Goal: Task Accomplishment & Management: Use online tool/utility

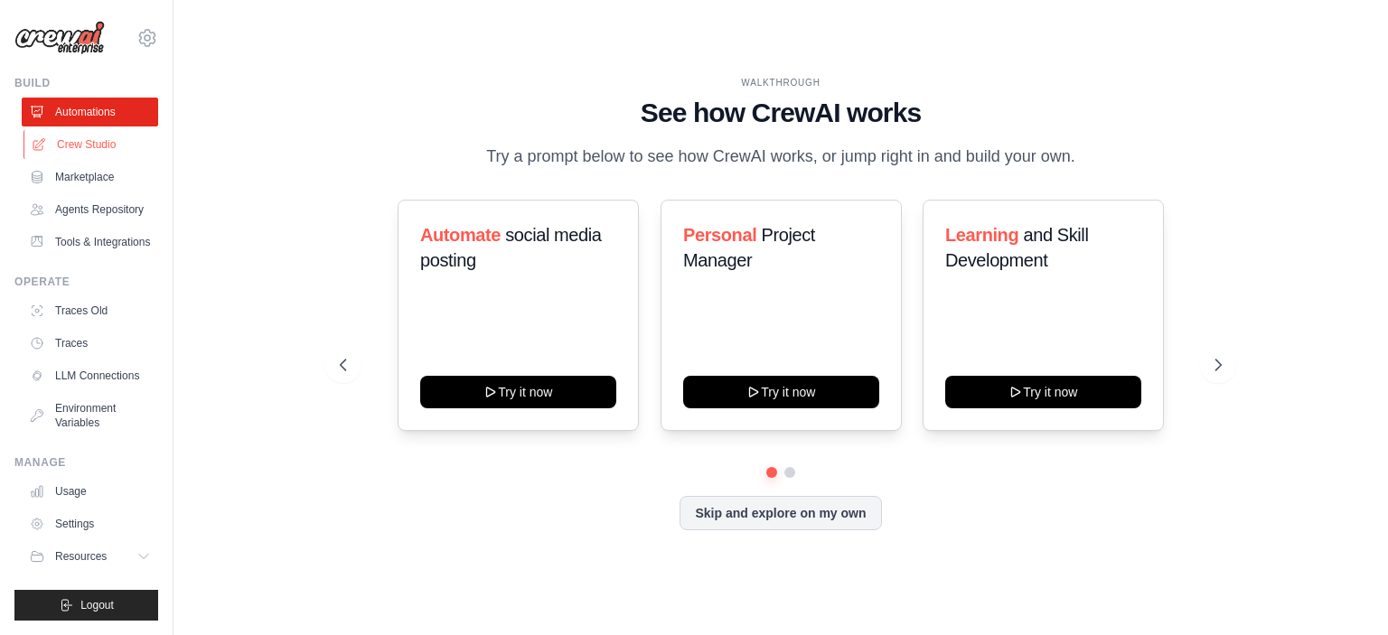
click at [102, 147] on link "Crew Studio" at bounding box center [91, 144] width 136 height 29
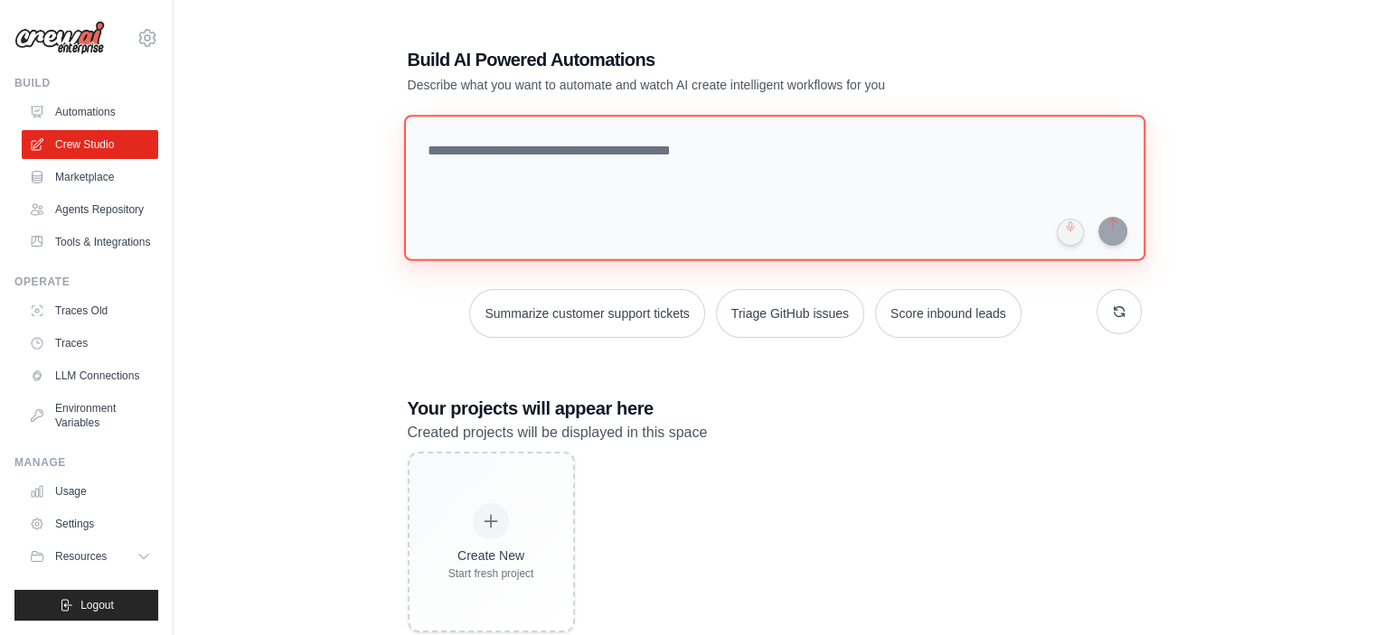
click at [651, 174] on textarea at bounding box center [773, 188] width 741 height 146
type textarea "**********"
click at [731, 140] on textarea "**********" at bounding box center [773, 188] width 741 height 146
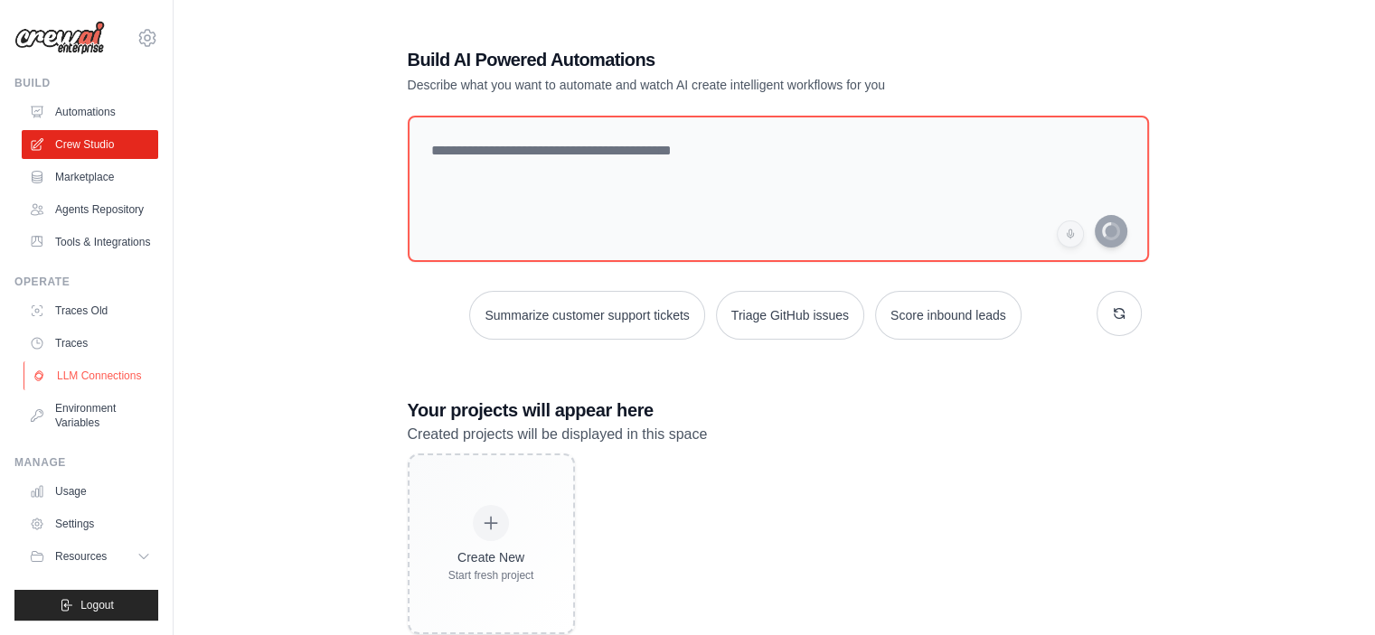
click at [102, 369] on link "LLM Connections" at bounding box center [91, 376] width 136 height 29
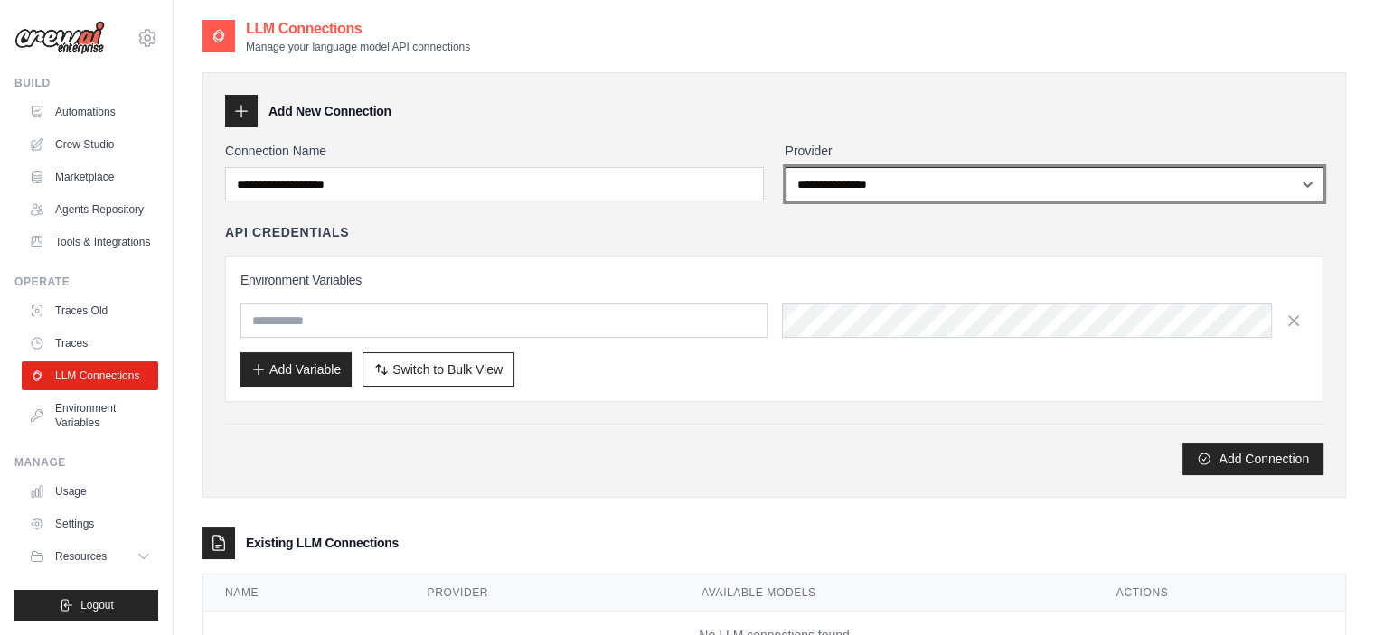
click at [800, 183] on select "**********" at bounding box center [1054, 184] width 539 height 34
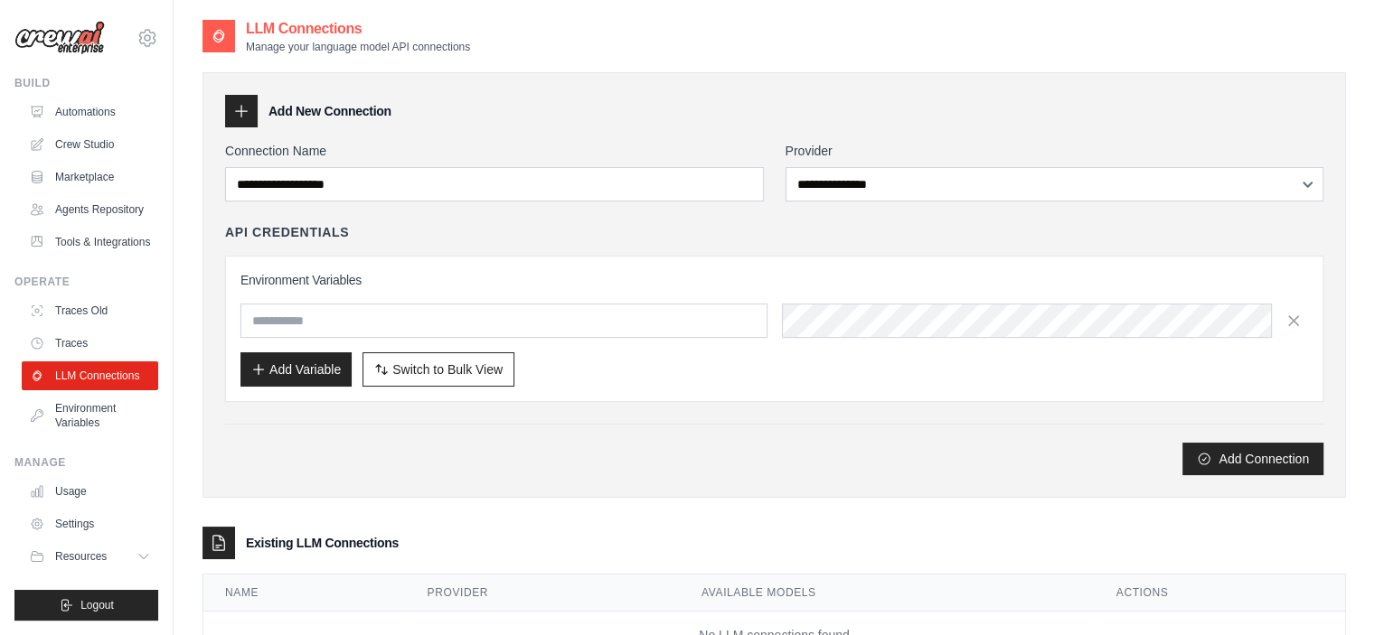
click at [605, 256] on div "Environment Variables Add Variable Switch to Bulk View Switch to Table View" at bounding box center [774, 329] width 1098 height 146
click at [118, 126] on link "Automations" at bounding box center [91, 112] width 136 height 29
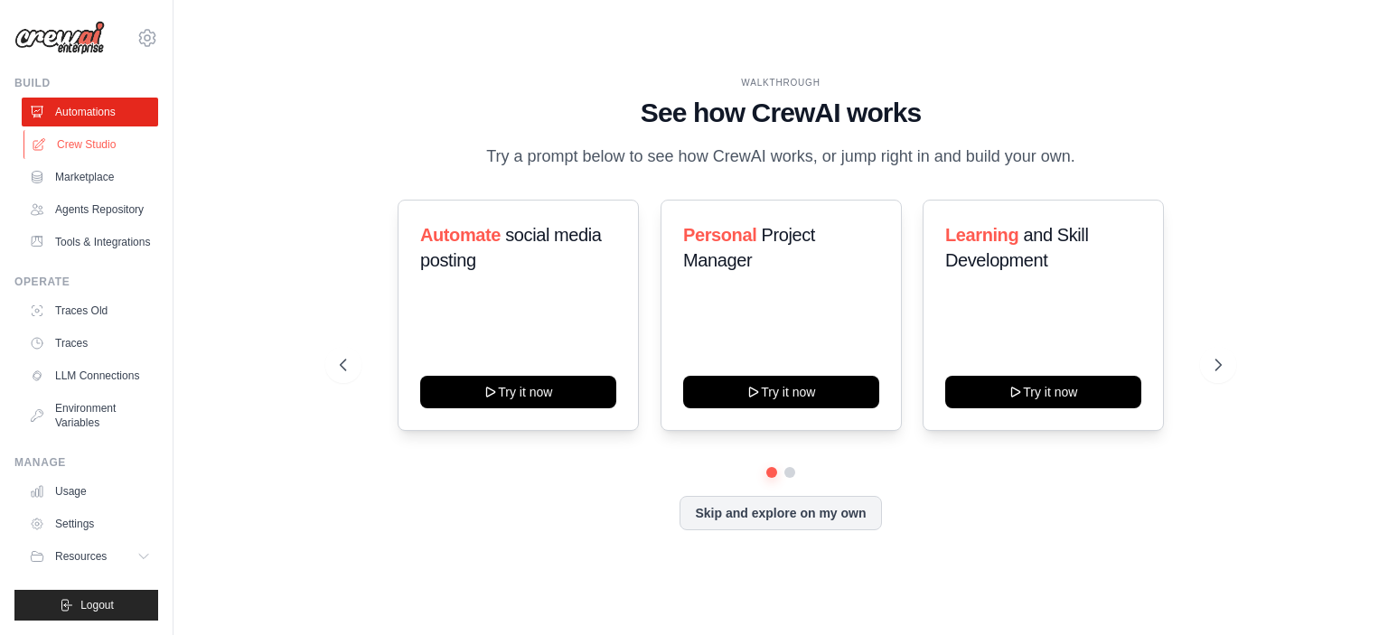
click at [99, 155] on link "Crew Studio" at bounding box center [91, 144] width 136 height 29
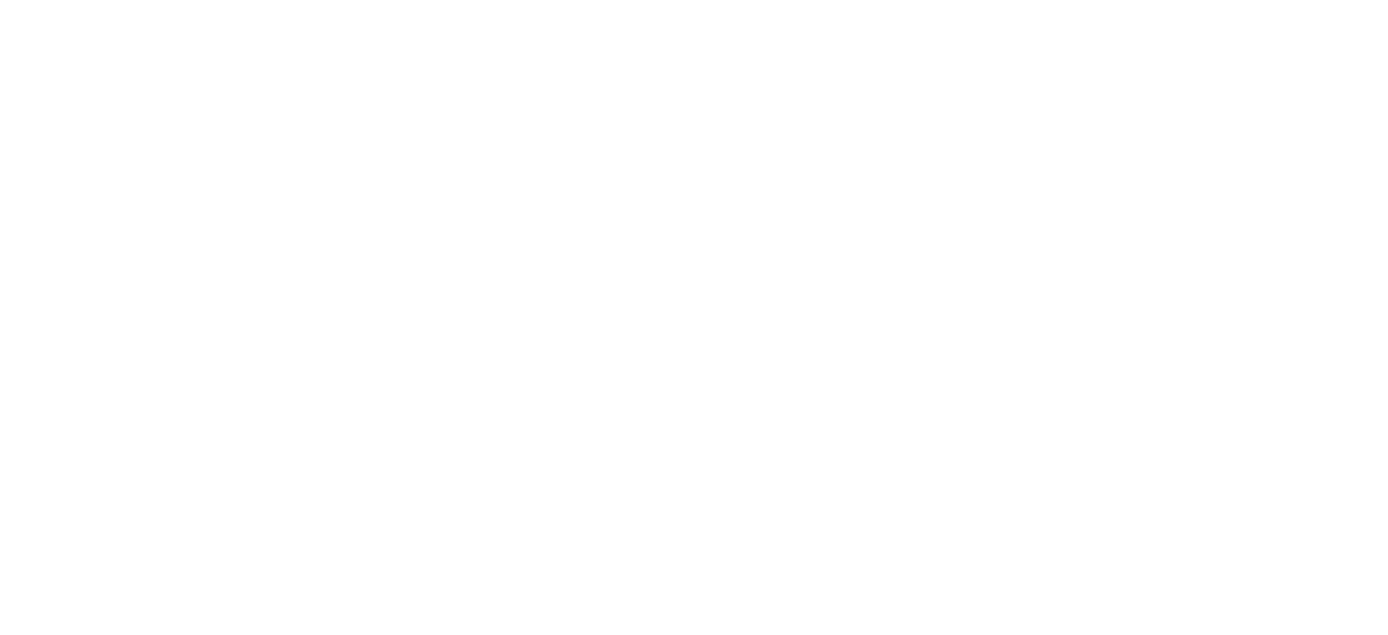
click at [659, 0] on html at bounding box center [694, 0] width 1388 height 0
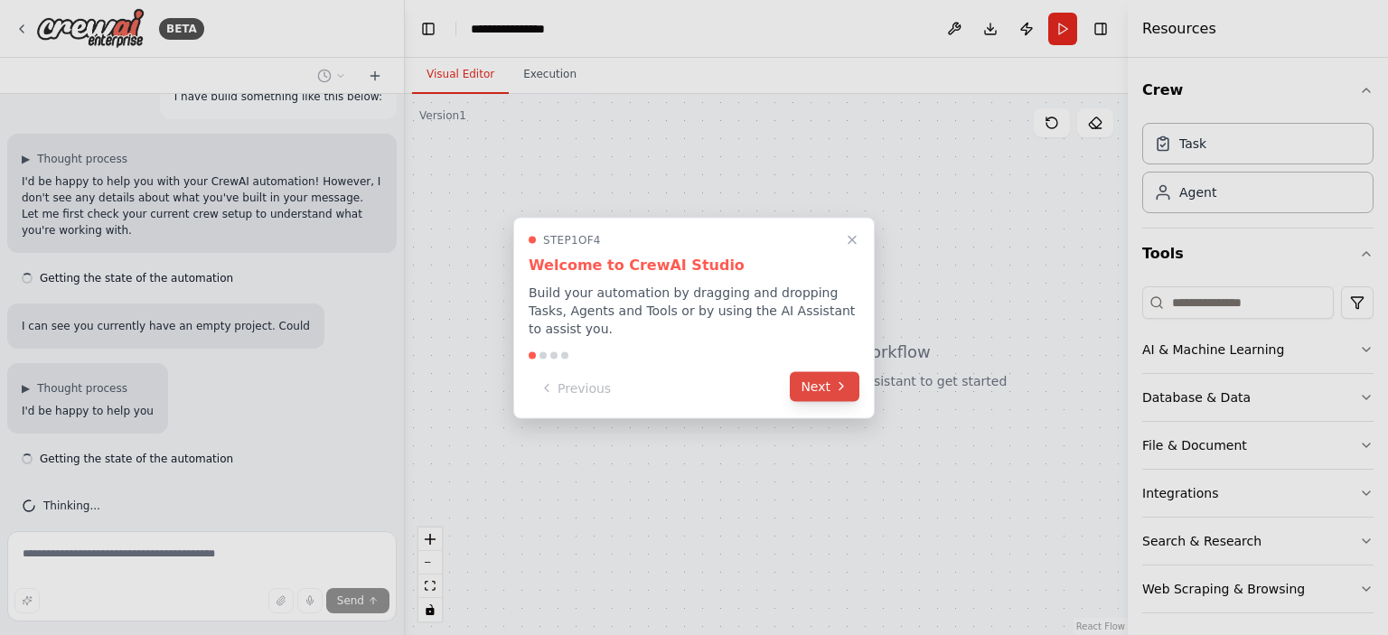
click at [810, 382] on button "Next" at bounding box center [825, 386] width 70 height 30
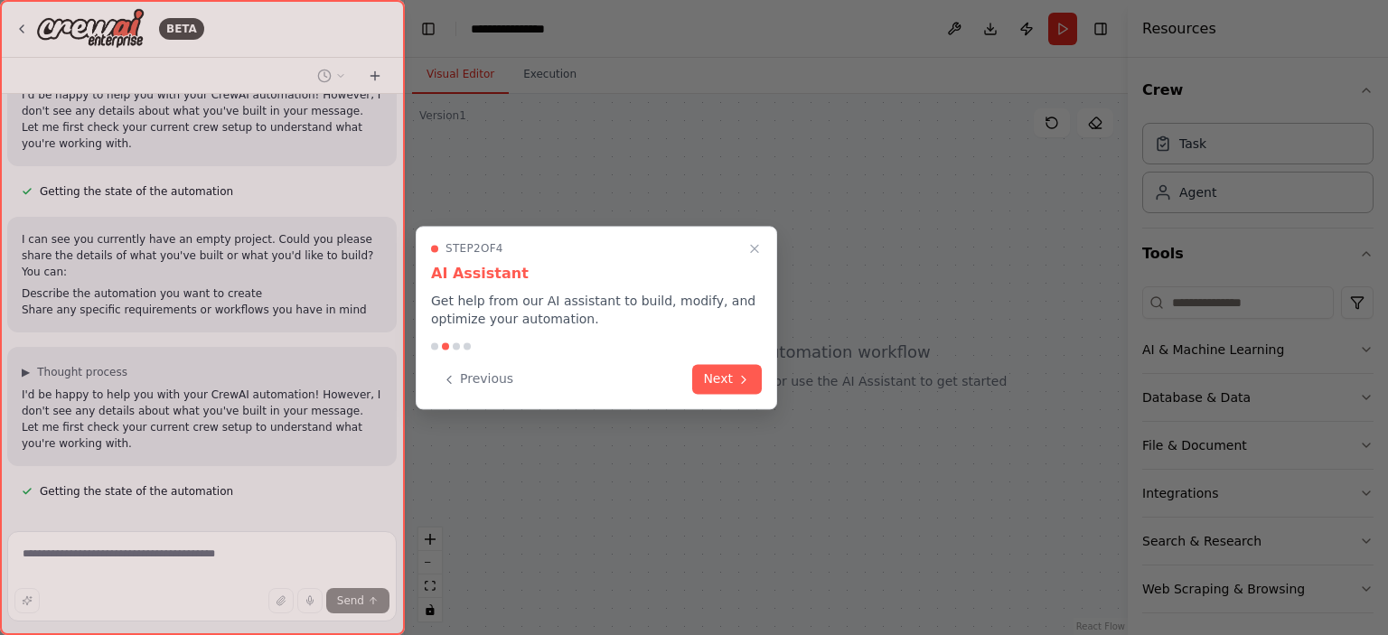
click at [723, 361] on div "Step 2 of 4 AI Assistant Get help from our AI assistant to build, modify, and o…" at bounding box center [597, 317] width 362 height 183
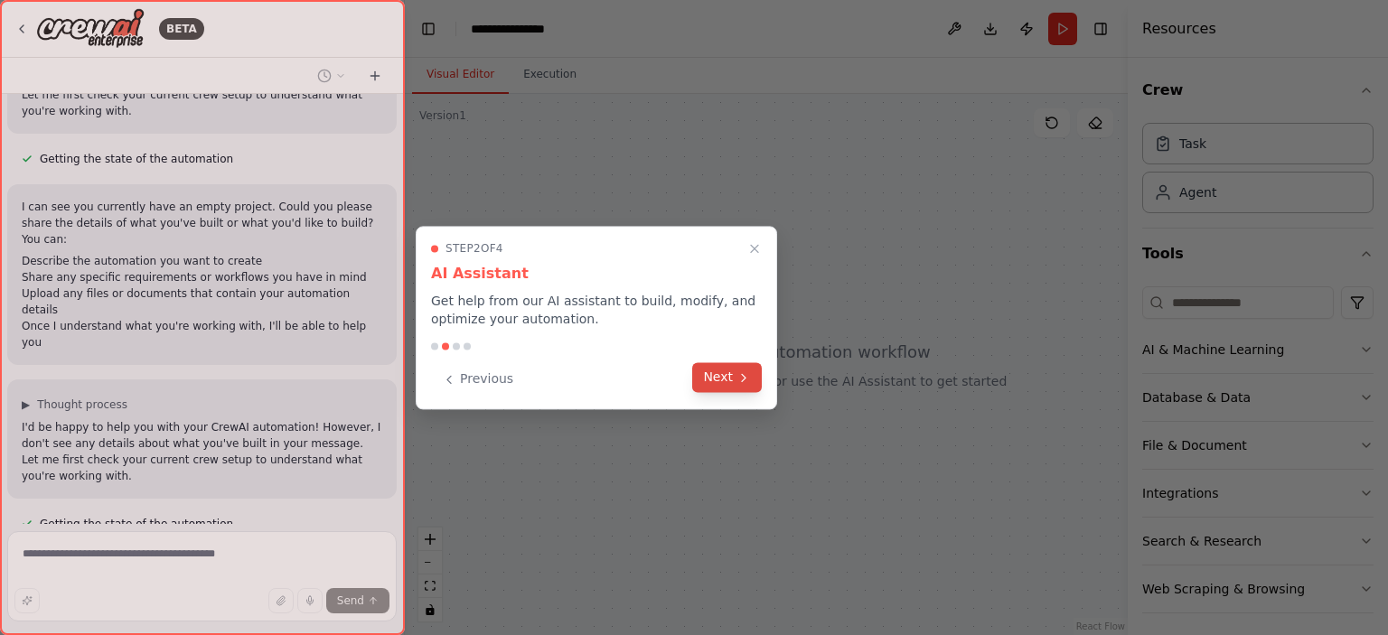
scroll to position [170, 0]
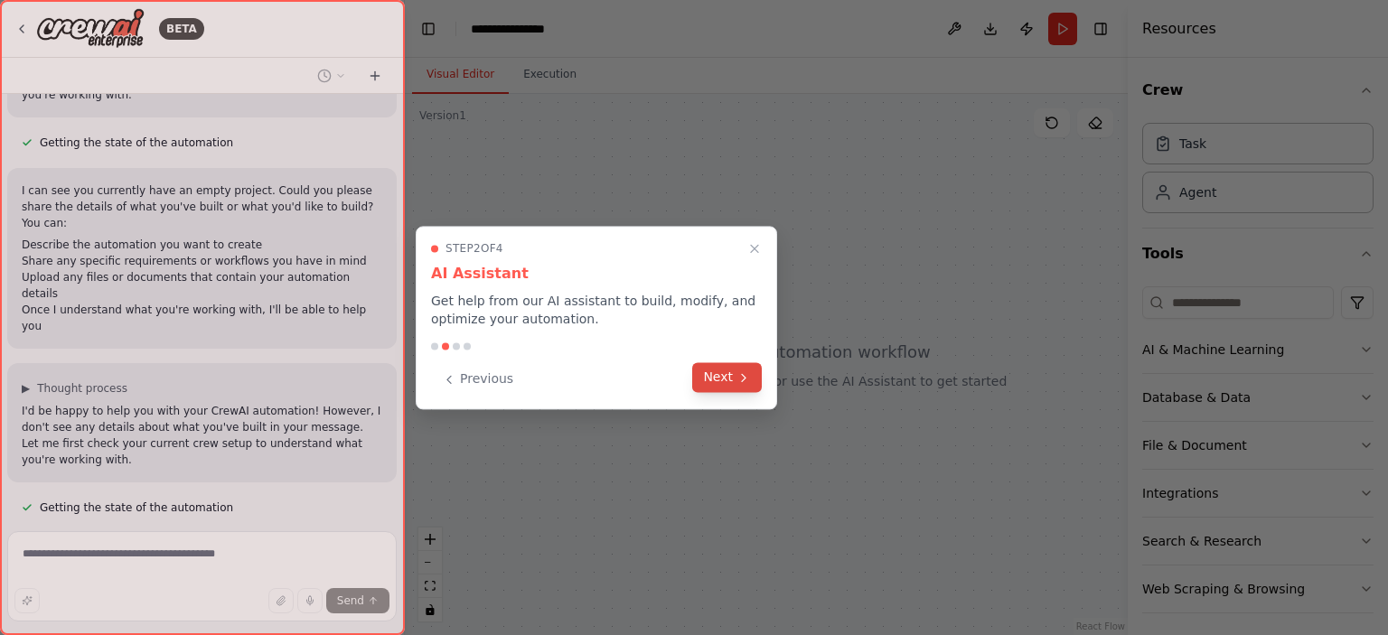
click at [734, 387] on button "Next" at bounding box center [727, 377] width 70 height 30
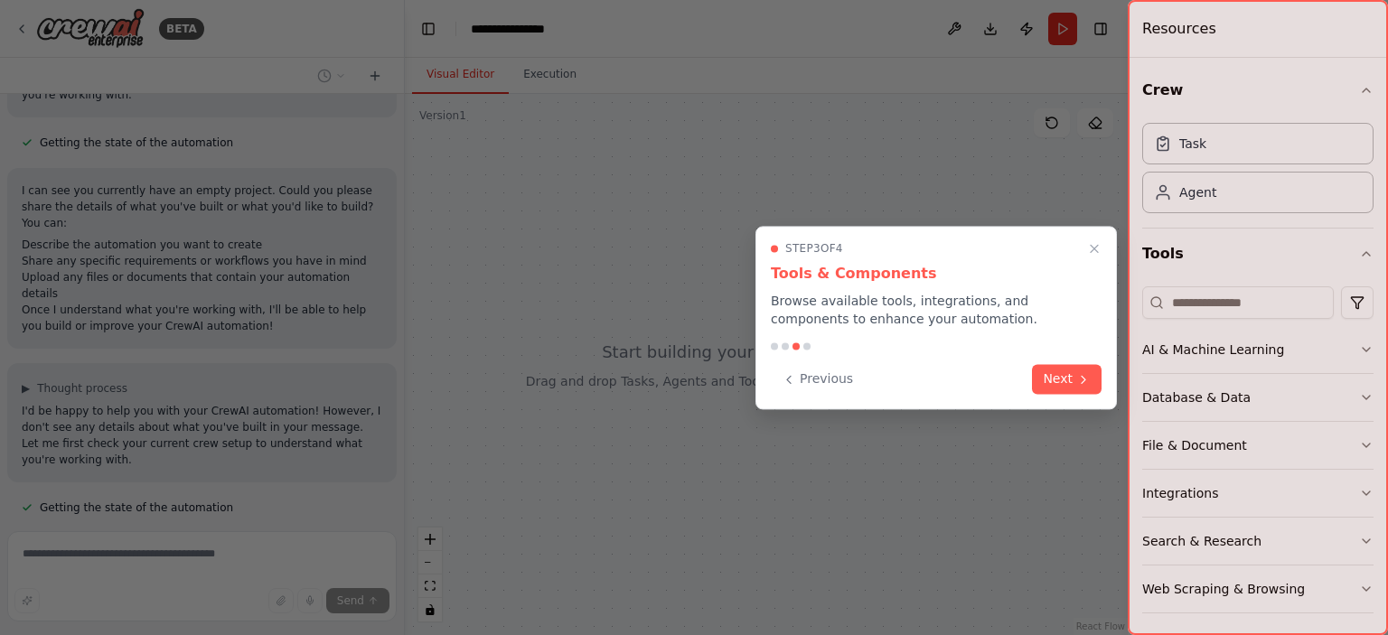
click at [1058, 371] on button "Next" at bounding box center [1067, 379] width 70 height 30
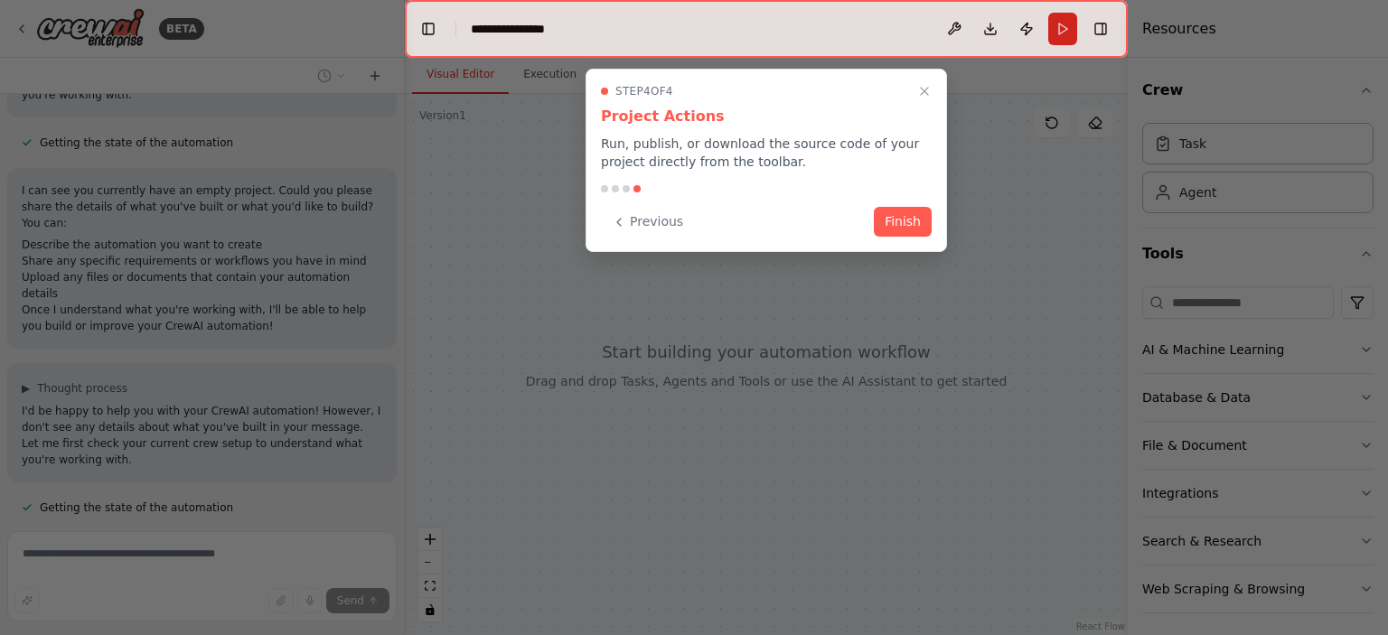
click at [884, 216] on button "Finish" at bounding box center [903, 222] width 58 height 30
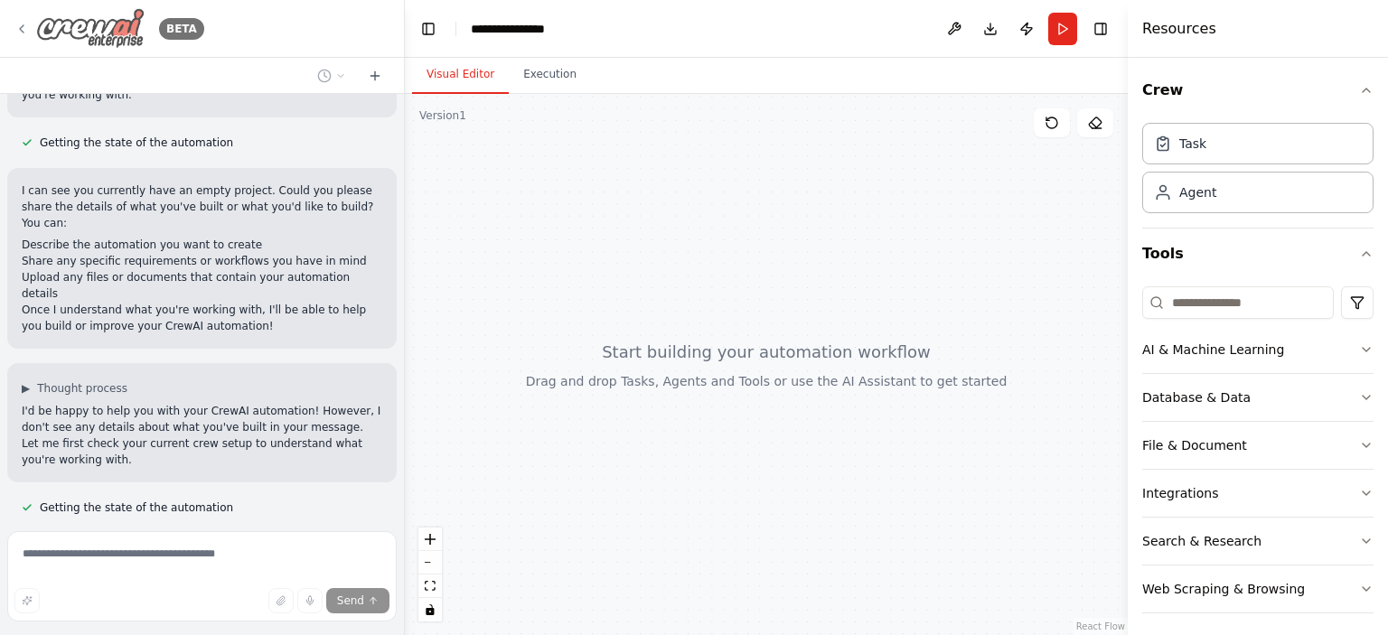
click at [17, 28] on icon at bounding box center [21, 29] width 14 height 14
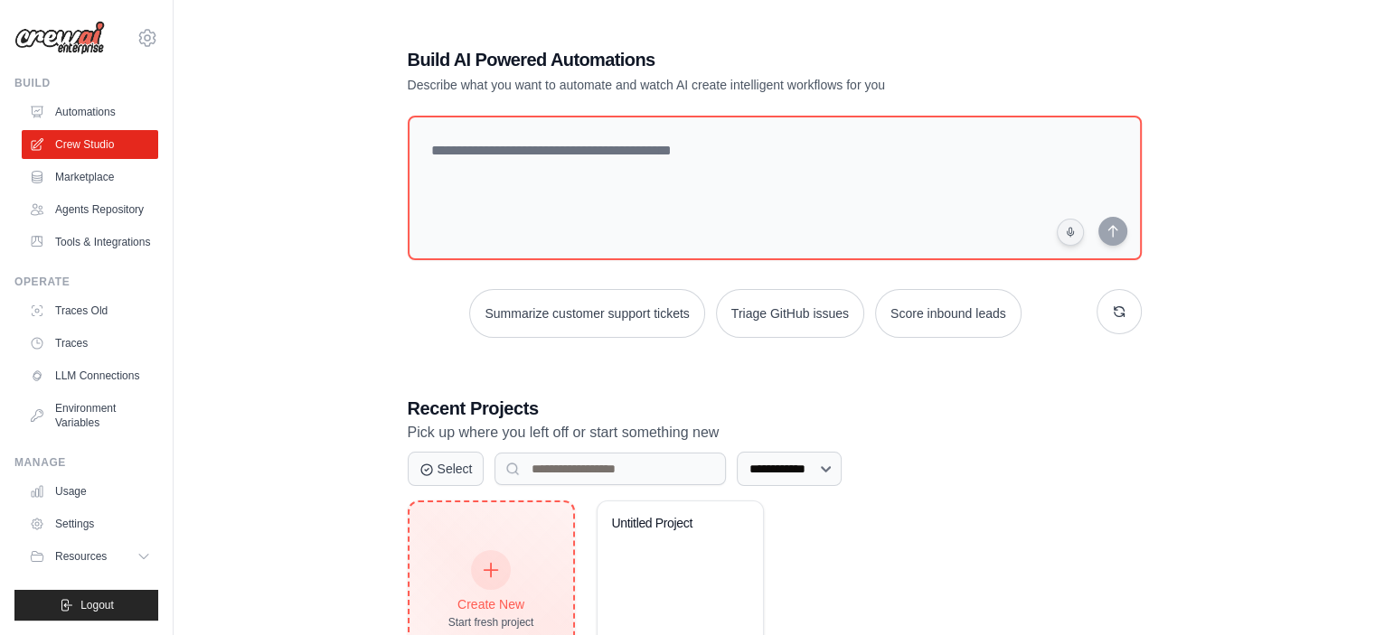
scroll to position [91, 0]
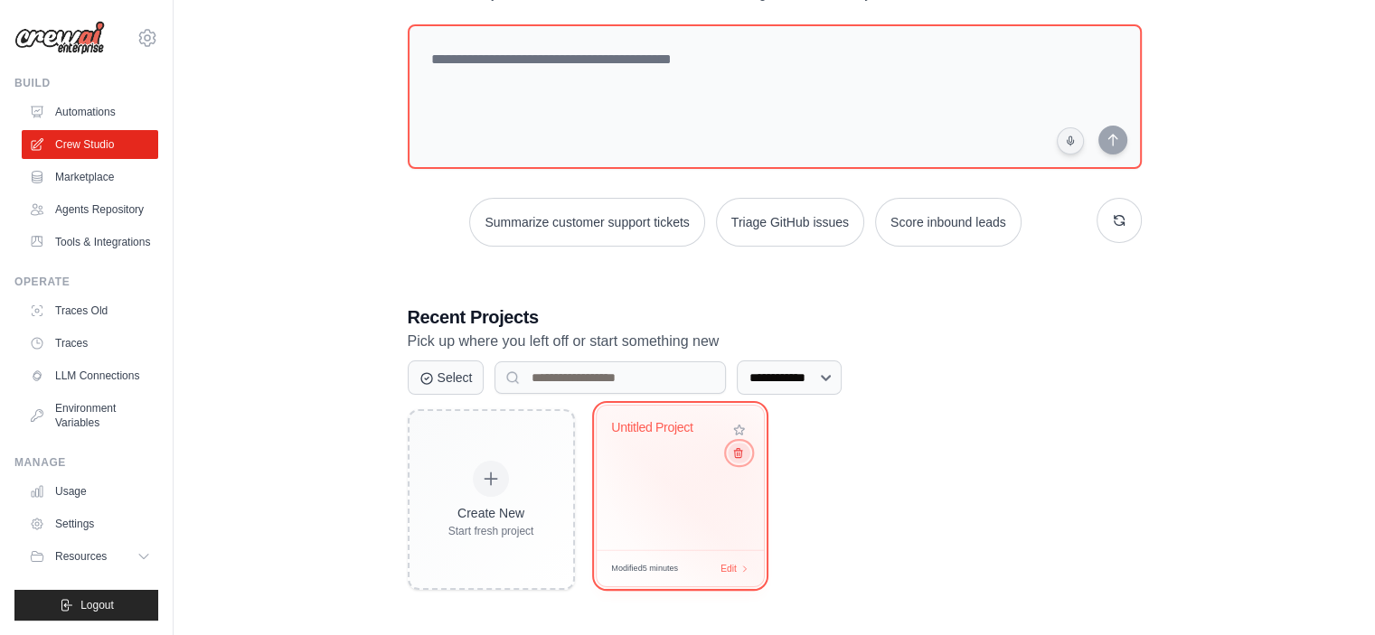
click at [735, 459] on button at bounding box center [739, 453] width 22 height 20
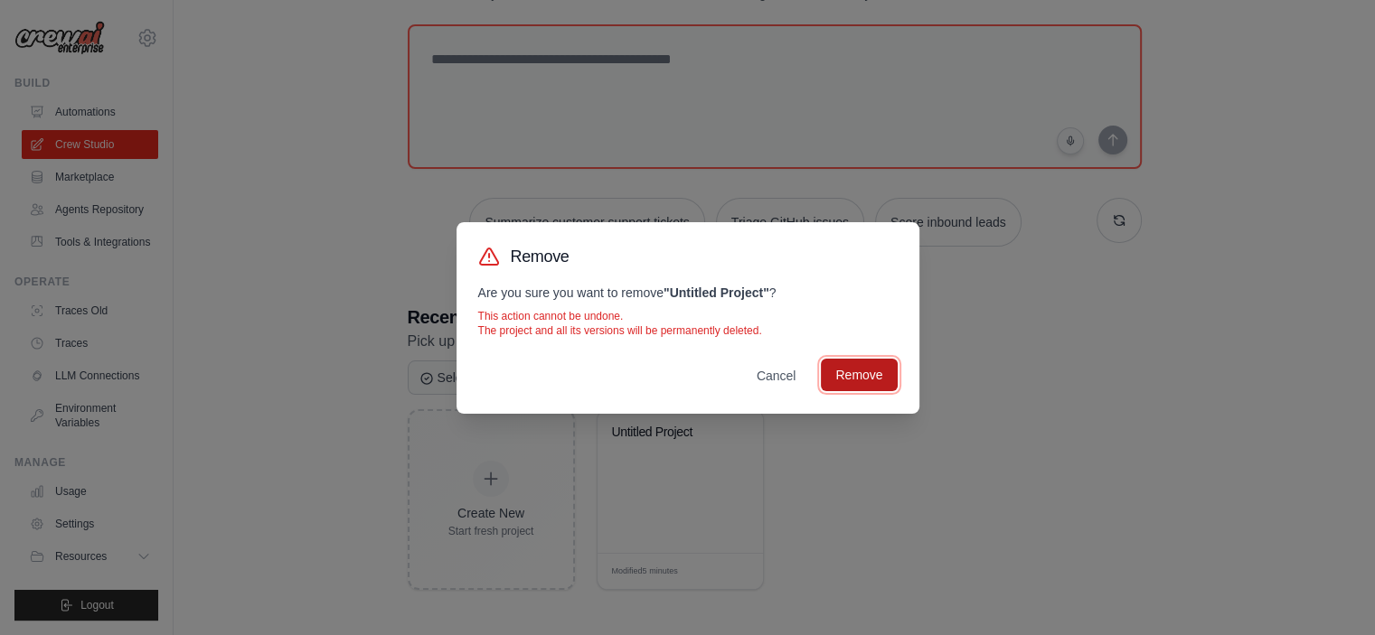
click at [837, 382] on button "Remove" at bounding box center [859, 375] width 76 height 33
